Goal: Information Seeking & Learning: Learn about a topic

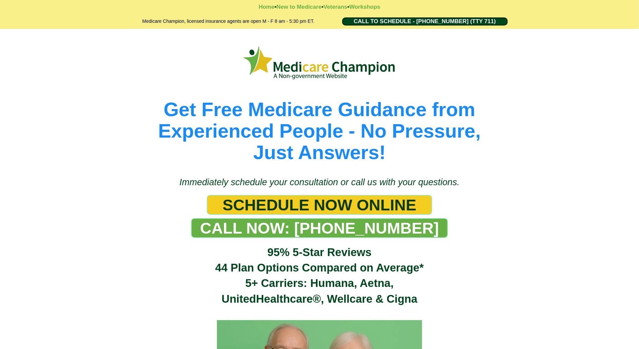
click at [64, 47] on div "Get Free Medicare Guidance from Experienced People - No Pressure, Just Answers!" at bounding box center [319, 99] width 639 height 141
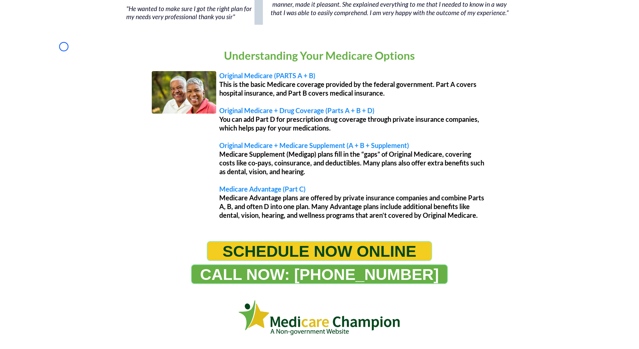
scroll to position [553, 0]
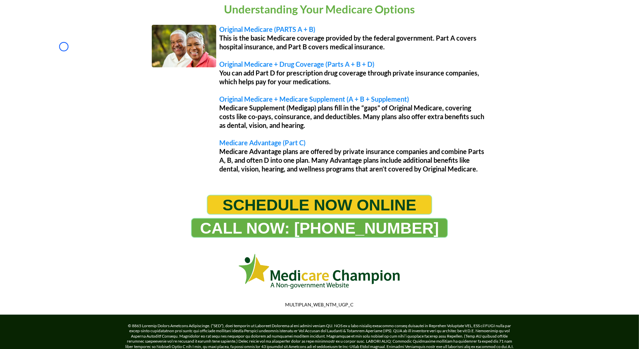
click at [64, 47] on div "Understanding Your Medicare Options Original Medicare (PARTS A + B) This is the…" at bounding box center [319, 89] width 639 height 200
click at [43, 65] on div "Understanding Your Medicare Options Original Medicare (PARTS A + B) This is the…" at bounding box center [319, 89] width 639 height 200
click at [59, 46] on div "Understanding Your Medicare Options Original Medicare (PARTS A + B) This is the…" at bounding box center [319, 89] width 639 height 200
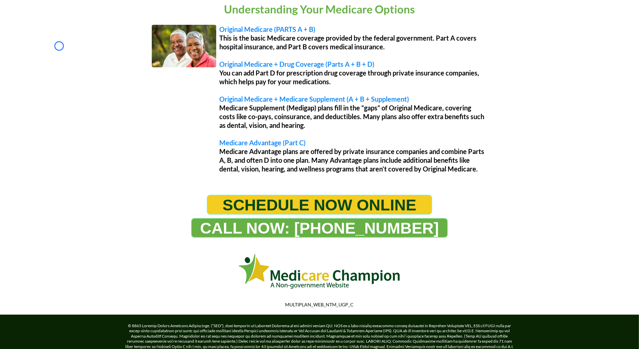
scroll to position [0, 0]
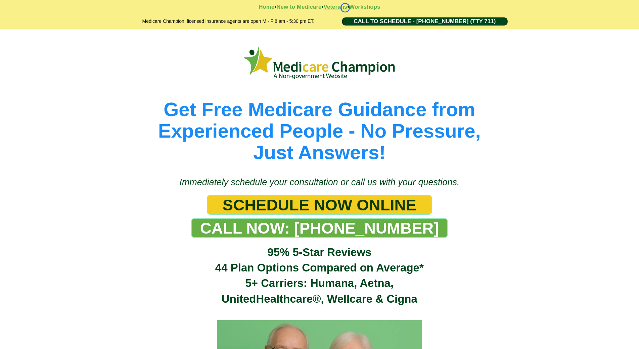
click at [345, 8] on strong "Veterans" at bounding box center [336, 7] width 24 height 6
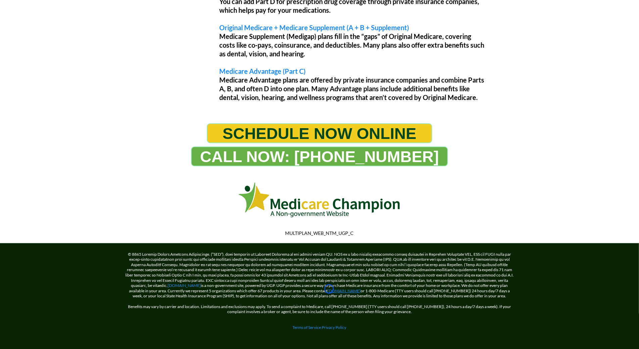
click at [329, 289] on link "[DOMAIN_NAME]" at bounding box center [344, 290] width 33 height 5
click at [293, 325] on link "Terms of Service" at bounding box center [307, 327] width 29 height 5
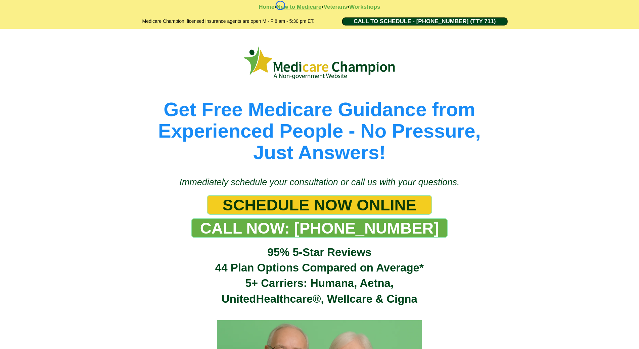
click at [280, 5] on strong "New to Medicare" at bounding box center [298, 7] width 45 height 6
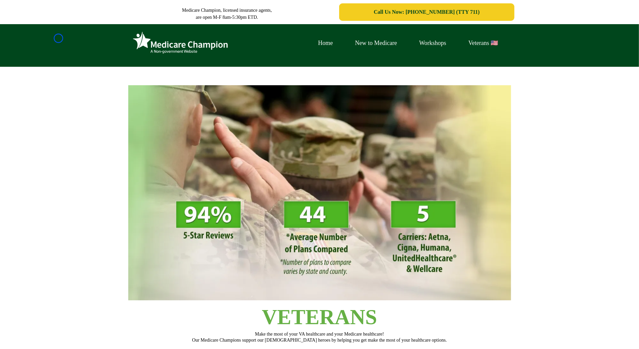
click at [58, 38] on div "Home New to Medicare Workshops Veterans 🇺🇸" at bounding box center [319, 45] width 639 height 43
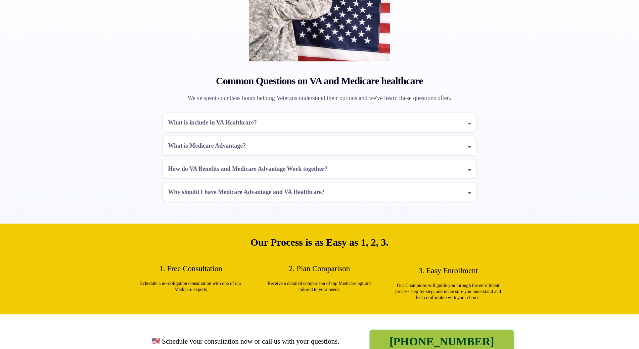
scroll to position [586, 0]
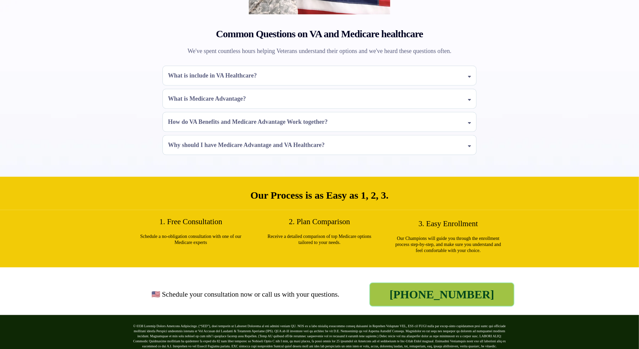
click at [58, 38] on div "Common Questions on VA and Medicare healthcare We've spent countless hours help…" at bounding box center [319, 38] width 639 height 277
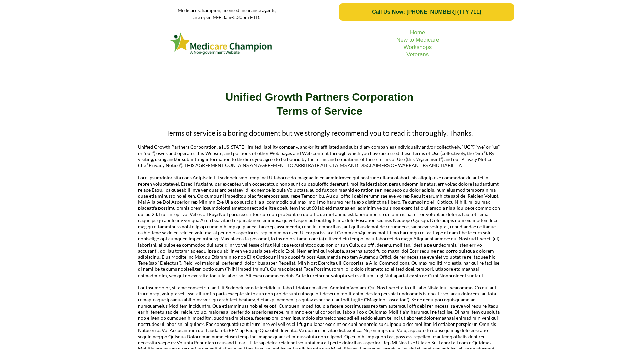
click at [44, 45] on div "Home New to Medicare Workshops Veterans" at bounding box center [319, 51] width 639 height 54
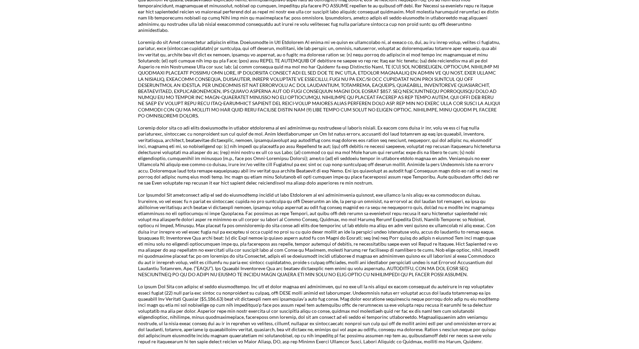
scroll to position [1119, 0]
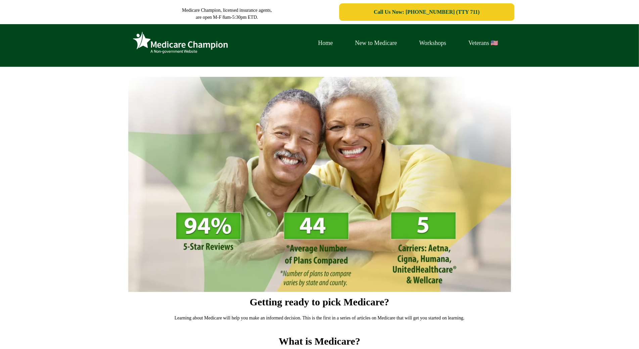
click at [44, 52] on div "Home New to Medicare Workshops Veterans 🇺🇸" at bounding box center [319, 45] width 639 height 43
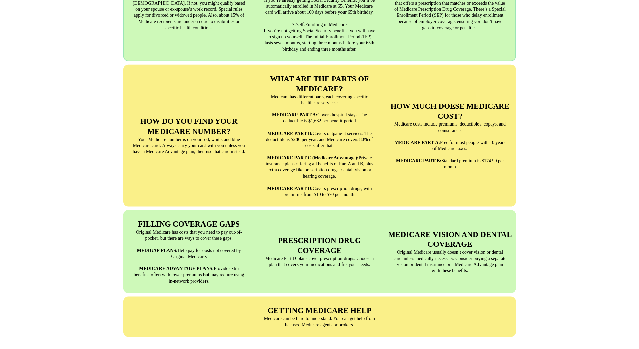
scroll to position [544, 0]
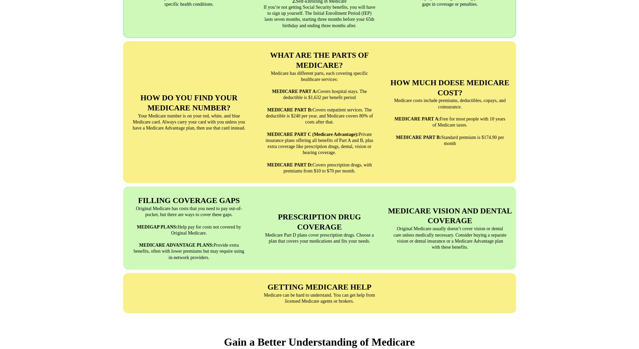
click at [44, 52] on div "UNDERSTANDING MEDICARE Medicare is a Federal health insurance program for peopl…" at bounding box center [319, 84] width 639 height 473
